Goal: Find specific page/section: Locate a particular part of the current website

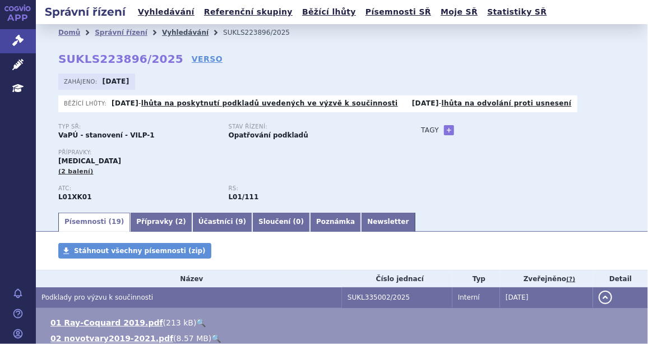
click at [162, 33] on link "Vyhledávání" at bounding box center [185, 33] width 47 height 8
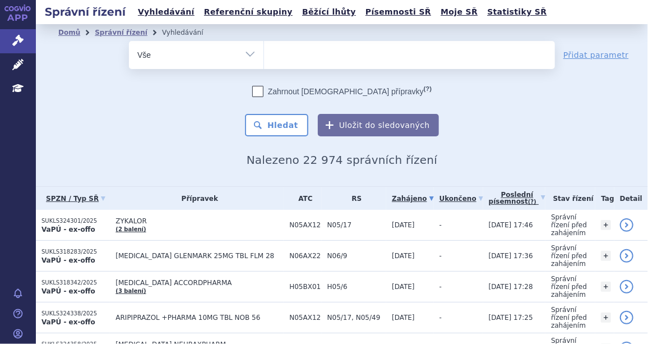
click at [282, 57] on ul at bounding box center [409, 53] width 291 height 24
click at [264, 57] on select at bounding box center [263, 54] width 1 height 28
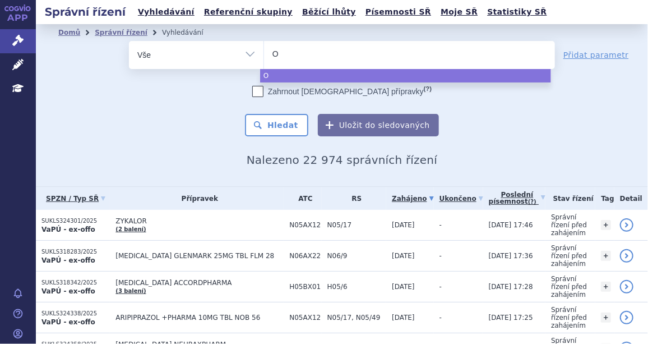
type input "Om"
type input "Omj"
type input "Omjj"
type input "Omjjar"
type input "Omjjara"
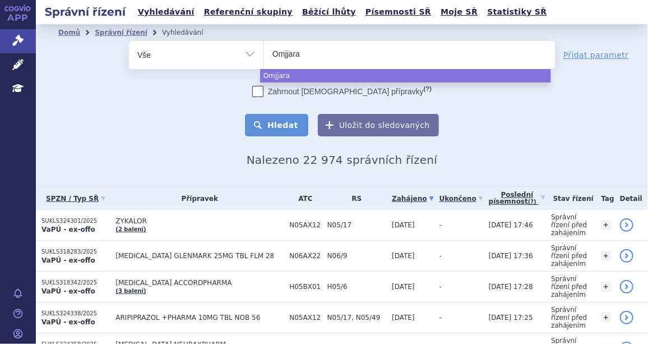
select select "Omjjara"
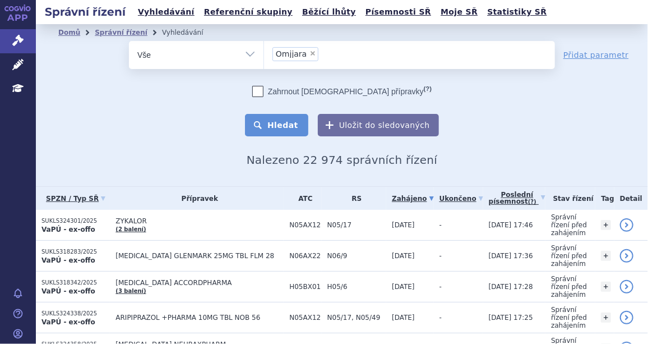
click at [276, 129] on button "Hledat" at bounding box center [276, 125] width 63 height 22
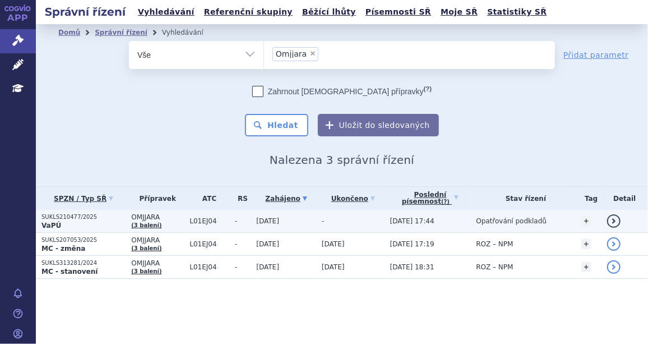
click at [67, 215] on p "SUKLS210477/2025" at bounding box center [83, 217] width 84 height 8
